Goal: Transaction & Acquisition: Purchase product/service

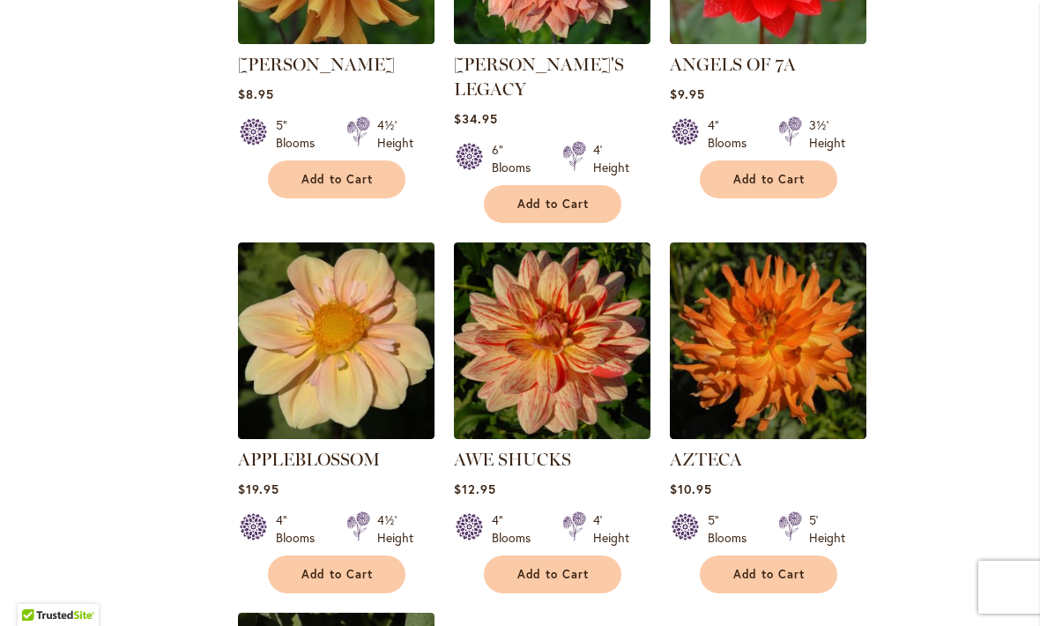
scroll to position [1663, 0]
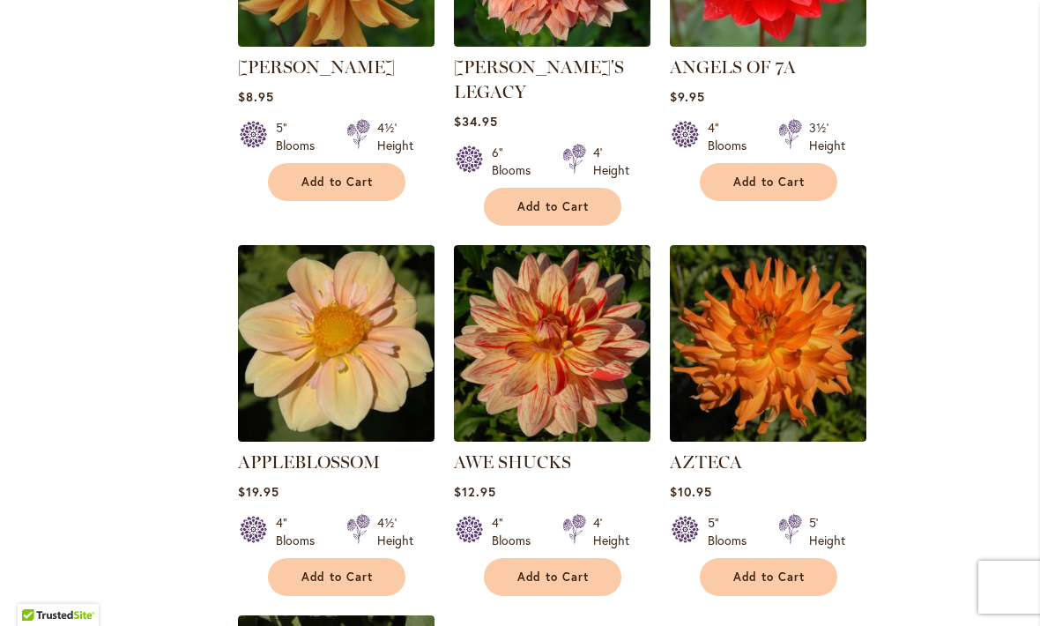
select select "**"
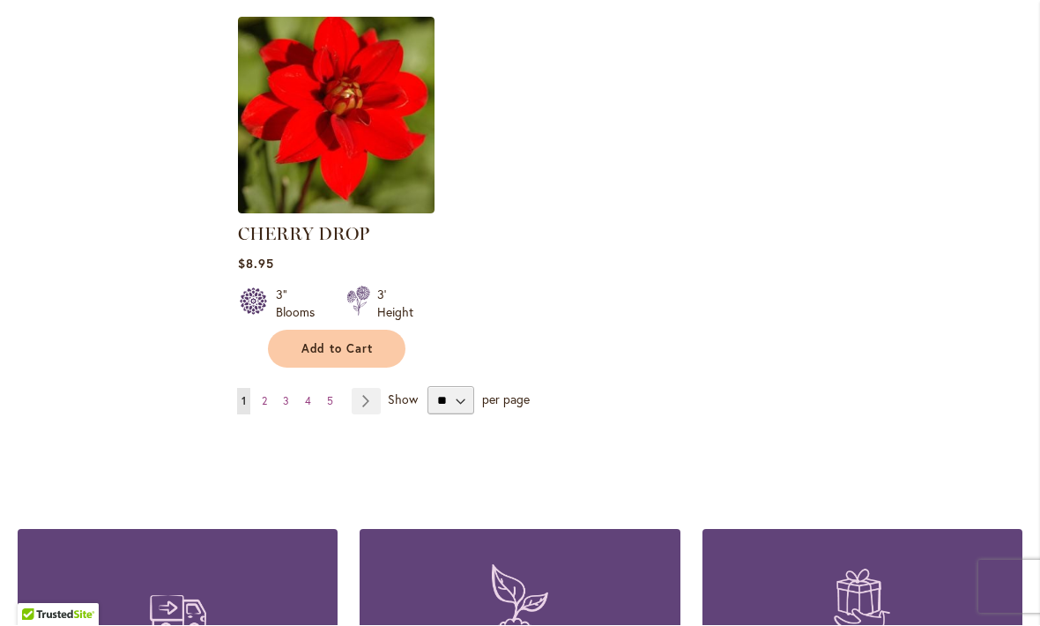
scroll to position [8226, 0]
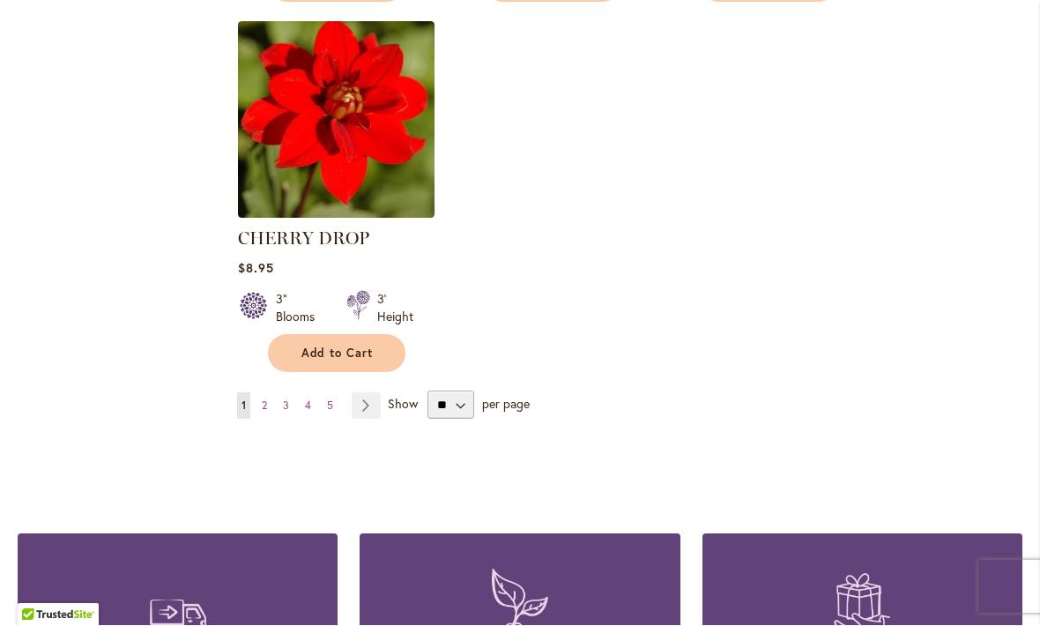
click at [270, 393] on link "Page 2" at bounding box center [264, 406] width 14 height 26
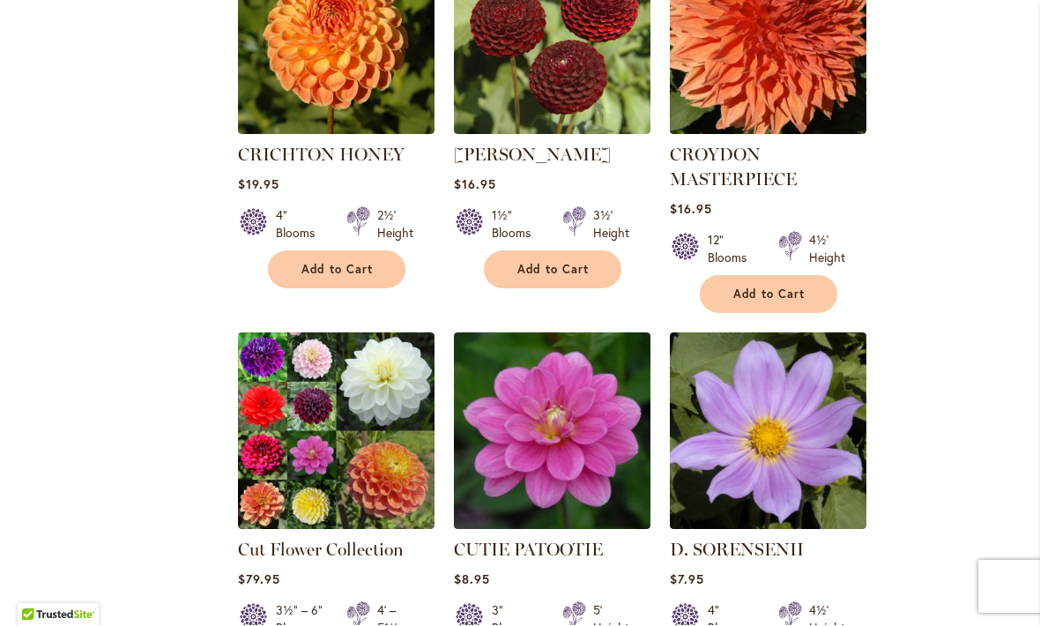
scroll to position [2390, 0]
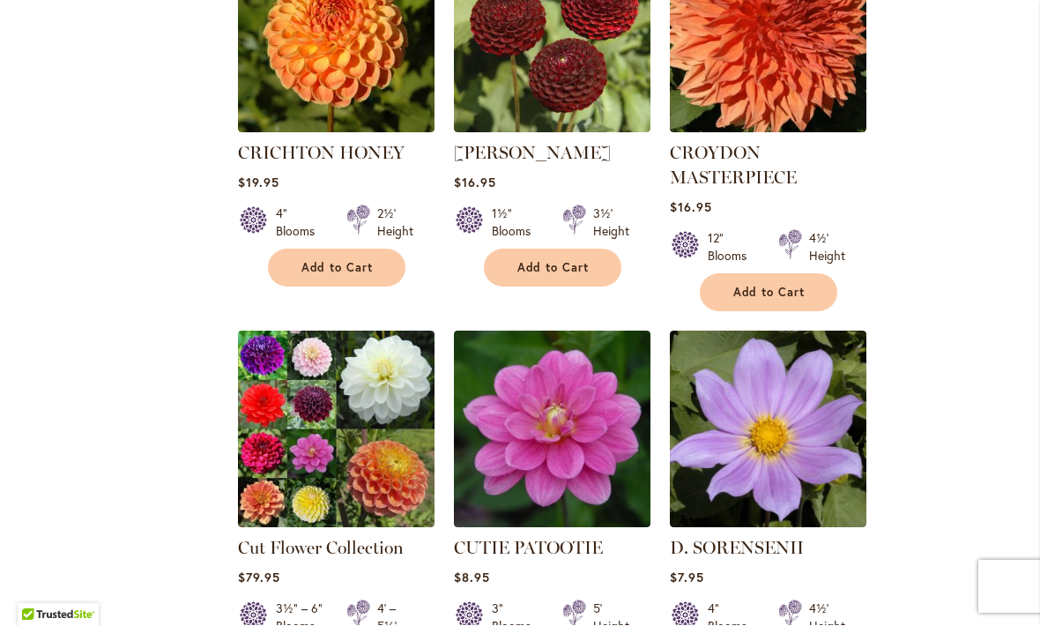
click at [382, 537] on link "Cut Flower Collection" at bounding box center [321, 547] width 166 height 21
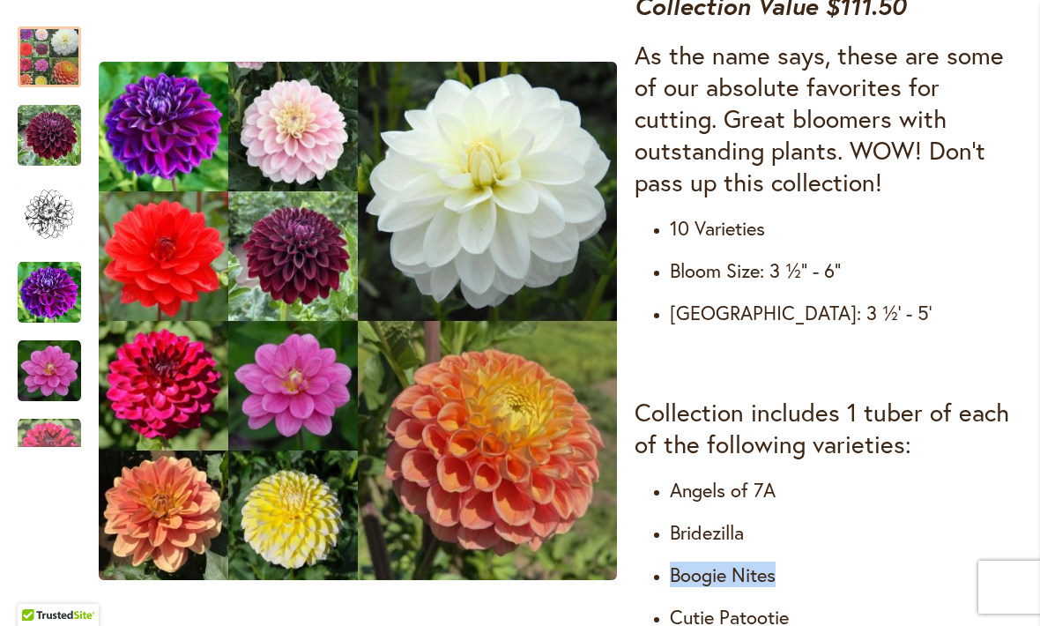
scroll to position [700, 0]
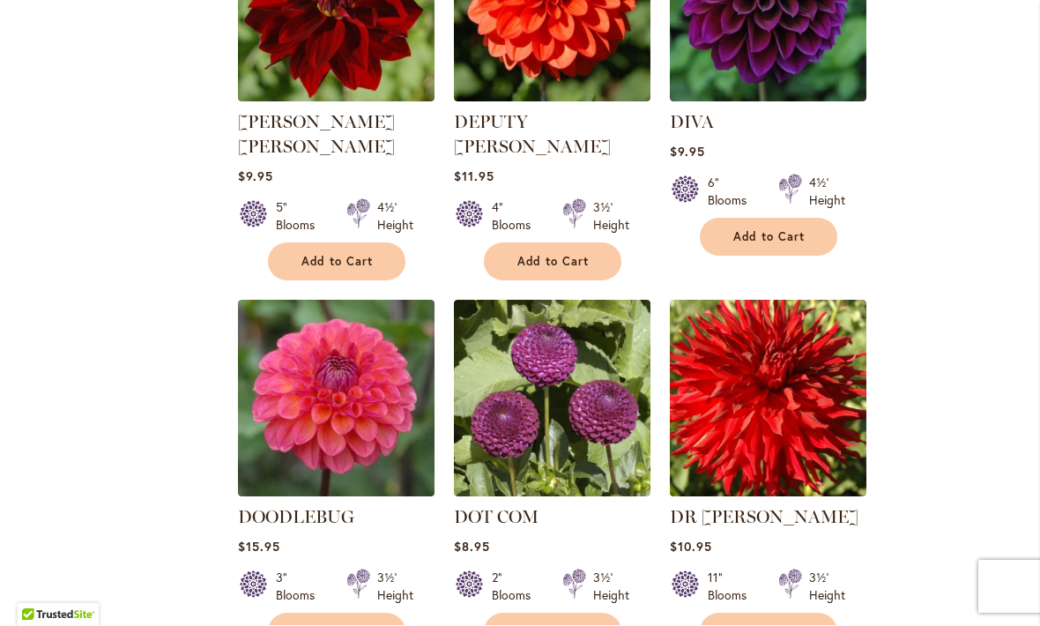
scroll to position [3944, 0]
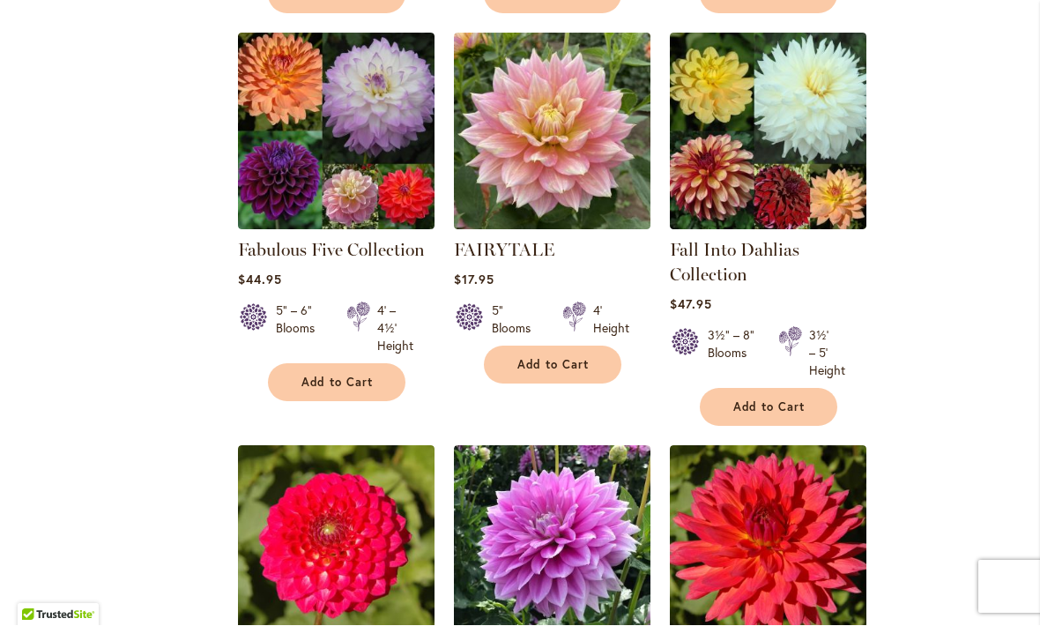
scroll to position [6096, 0]
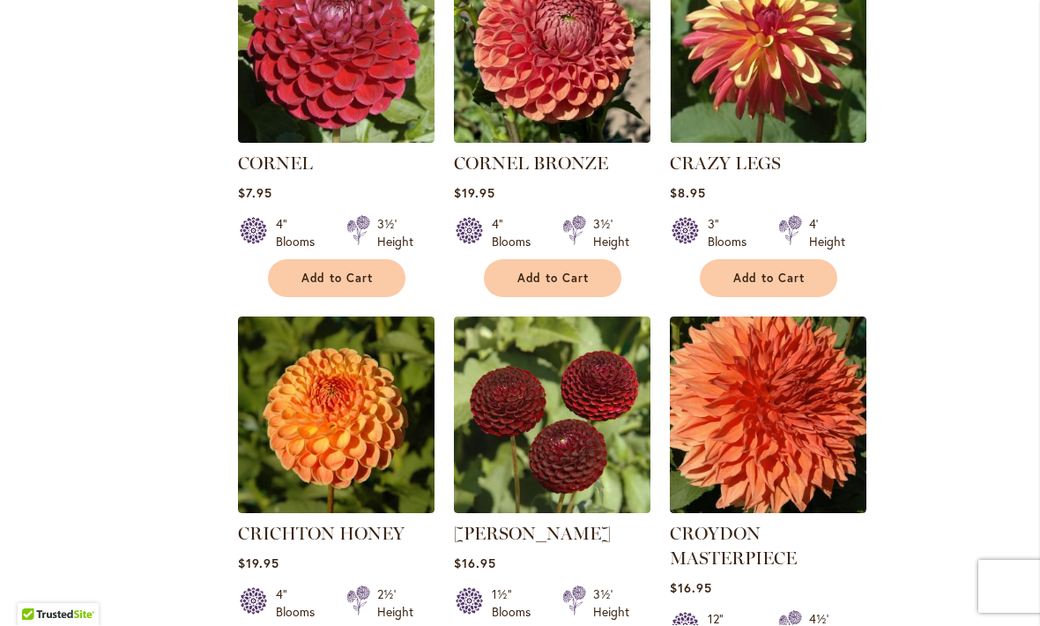
scroll to position [1673, 0]
